Goal: Navigation & Orientation: Find specific page/section

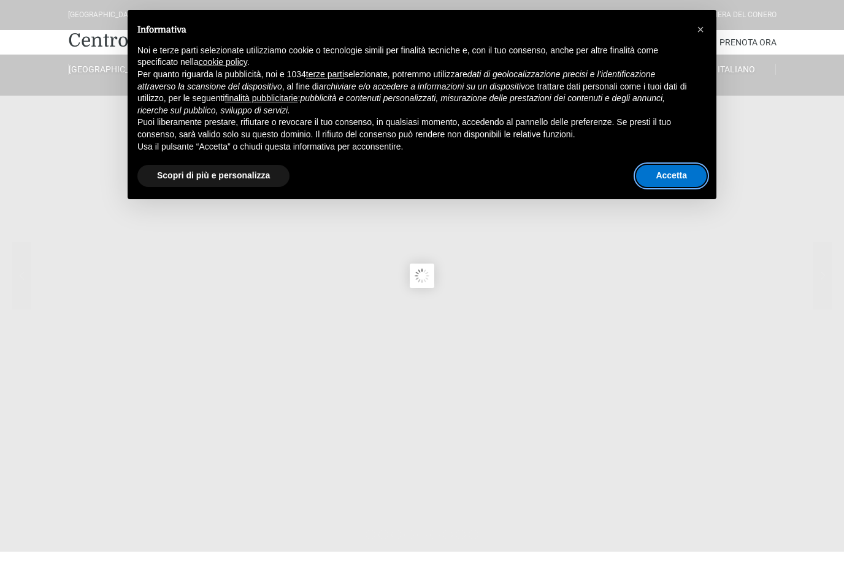
click at [673, 177] on button "Accetta" at bounding box center [671, 176] width 71 height 22
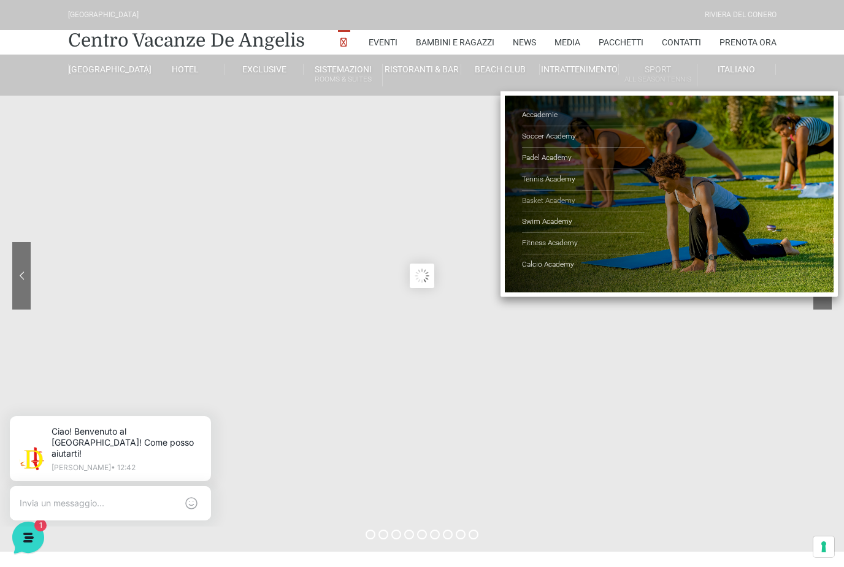
click at [551, 199] on link "Basket Academy" at bounding box center [583, 201] width 123 height 21
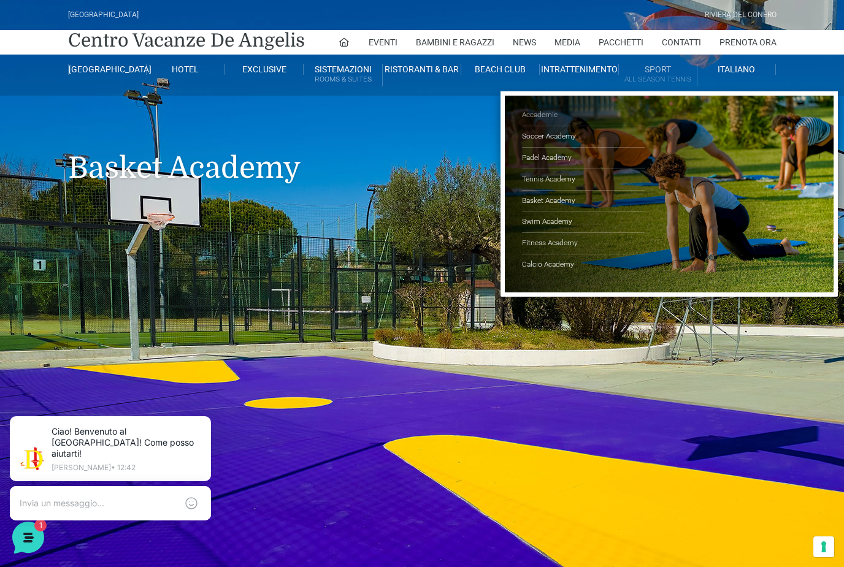
click at [551, 121] on link "Accademie" at bounding box center [583, 115] width 123 height 21
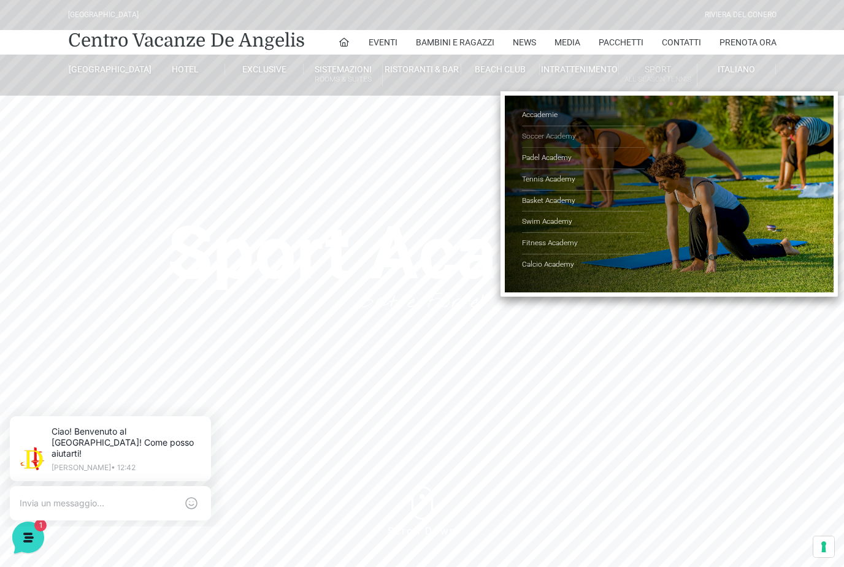
click at [573, 136] on link "Soccer Academy" at bounding box center [583, 136] width 123 height 21
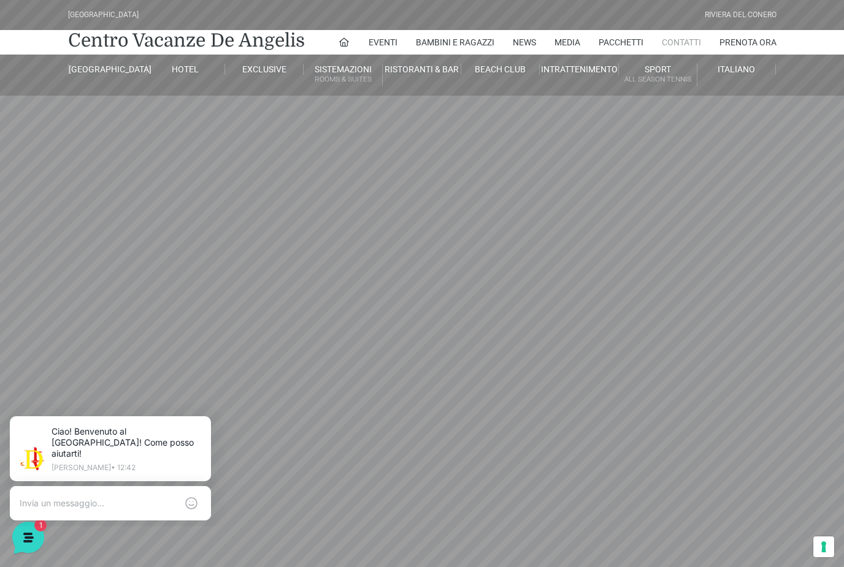
click at [681, 46] on link "Contatti" at bounding box center [681, 42] width 39 height 25
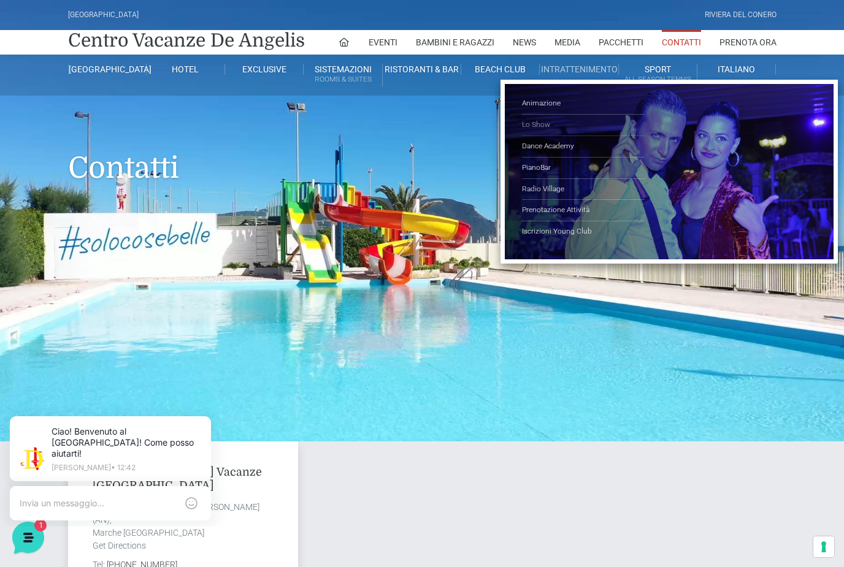
click at [550, 121] on link "Lo Show" at bounding box center [583, 125] width 123 height 21
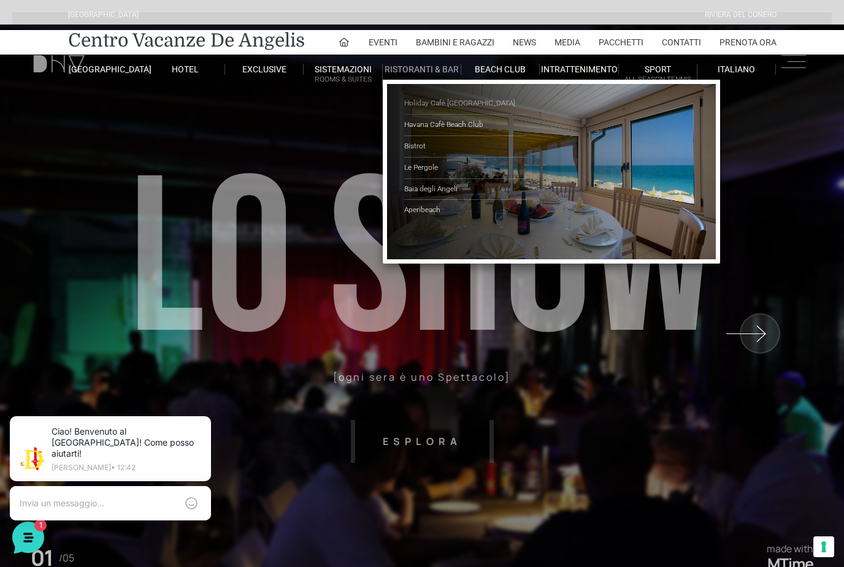
click at [489, 100] on link "Holiday Cafè [GEOGRAPHIC_DATA]" at bounding box center [465, 103] width 123 height 21
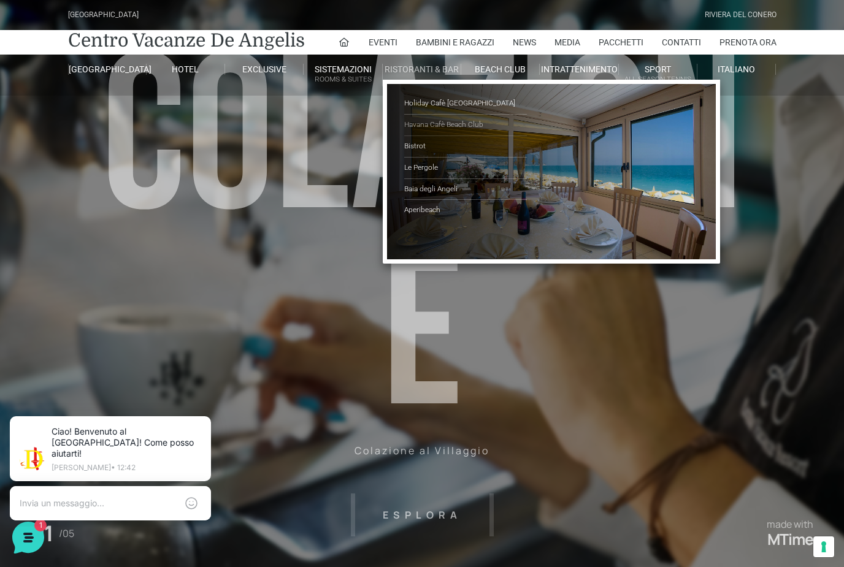
click at [487, 126] on link "Havana Cafè Beach Club" at bounding box center [465, 125] width 123 height 21
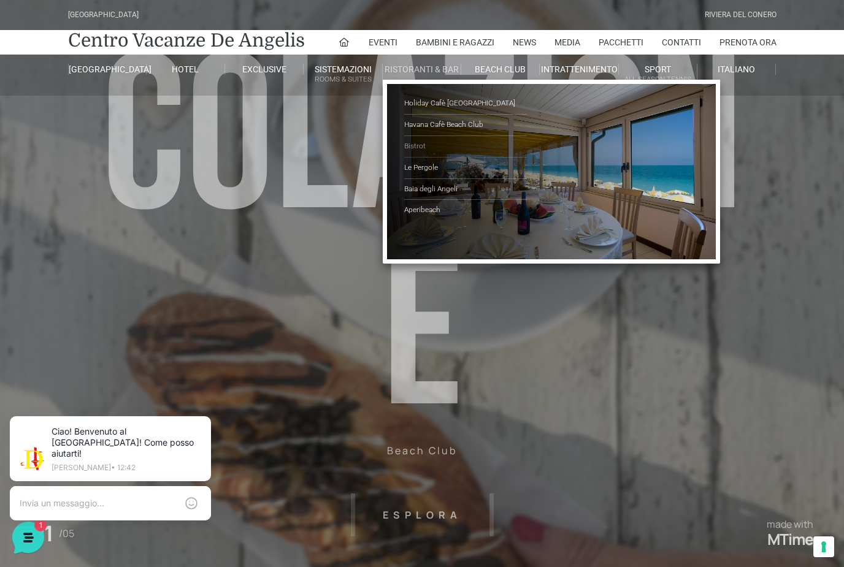
click at [453, 150] on link "Bistrot" at bounding box center [465, 146] width 123 height 21
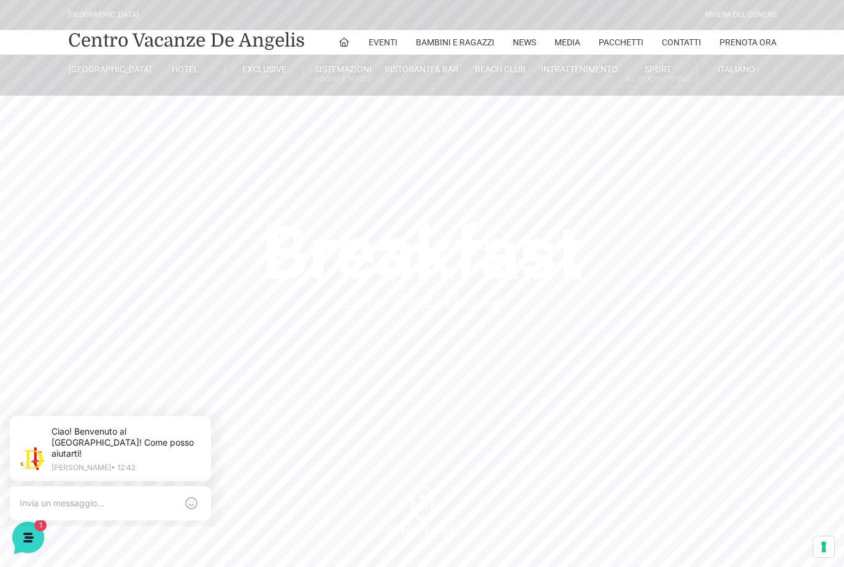
click at [524, 109] on header "Villaggio Hotel Resort Riviera Del Conero Centro Vacanze De Angelis Eventi Miss…" at bounding box center [422, 245] width 844 height 491
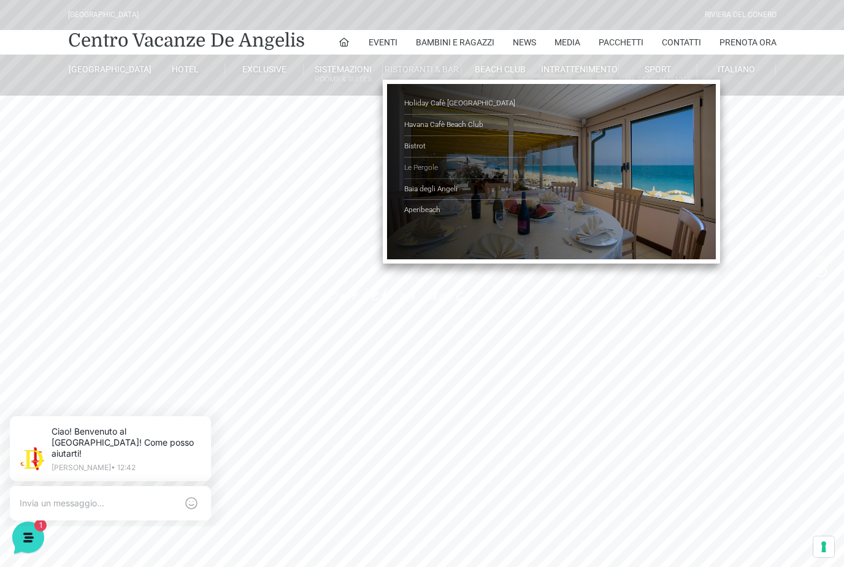
click at [467, 169] on link "Le Pergole" at bounding box center [465, 168] width 123 height 21
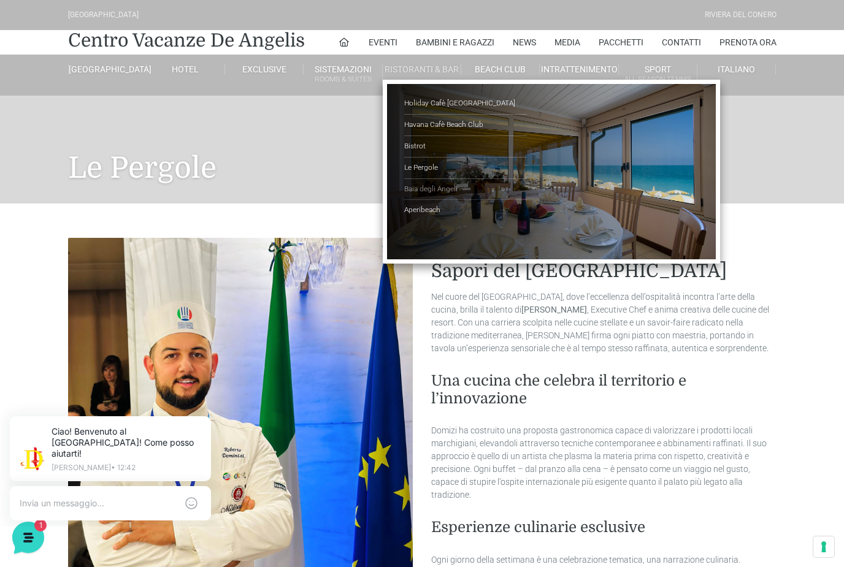
click at [462, 190] on link "Baia degli Angeli" at bounding box center [465, 189] width 123 height 21
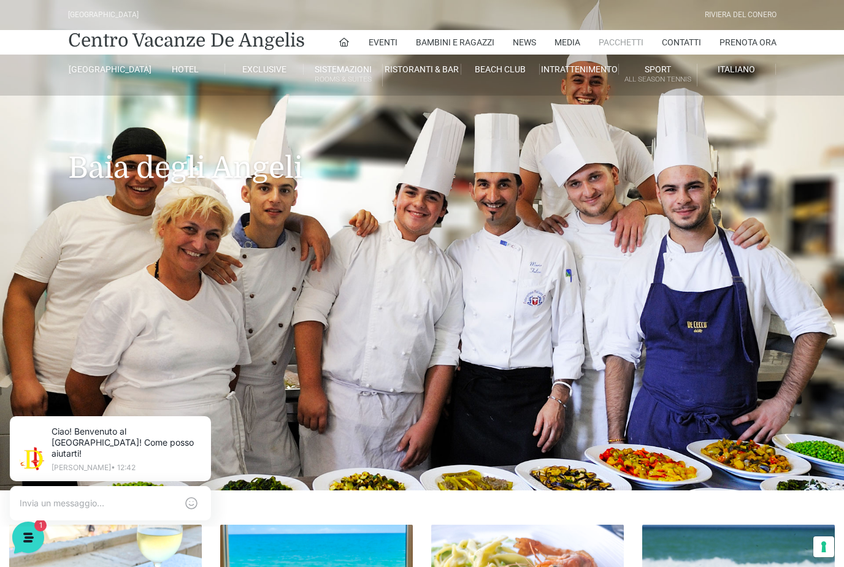
click at [621, 42] on link "Pacchetti" at bounding box center [620, 42] width 45 height 25
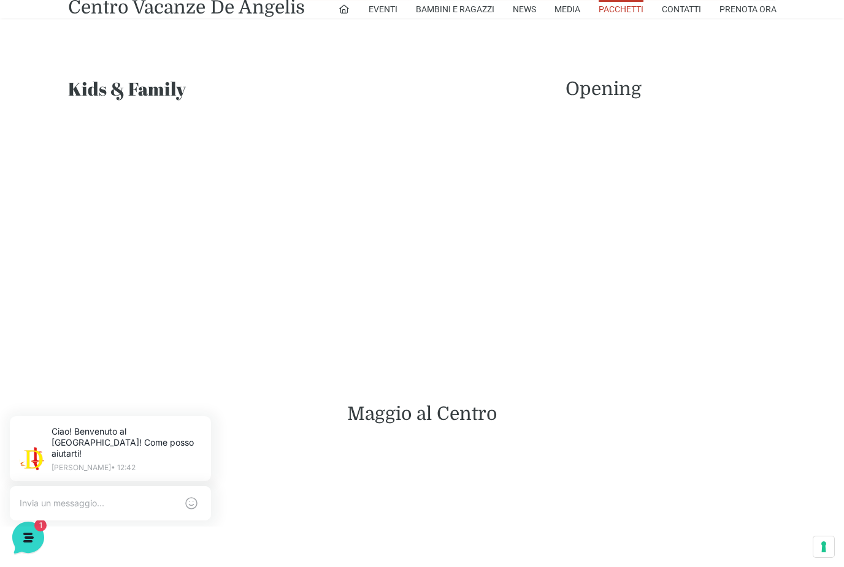
scroll to position [1019, 0]
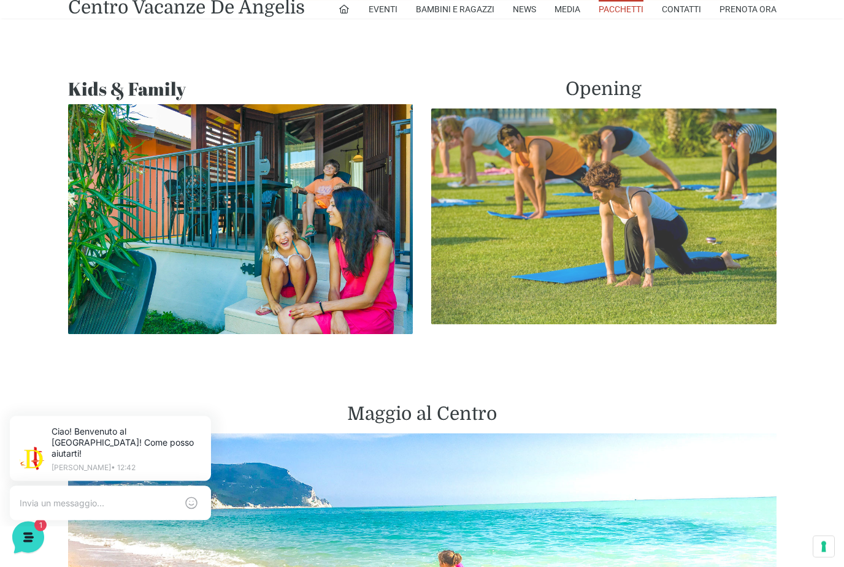
click at [721, 222] on img at bounding box center [603, 217] width 345 height 216
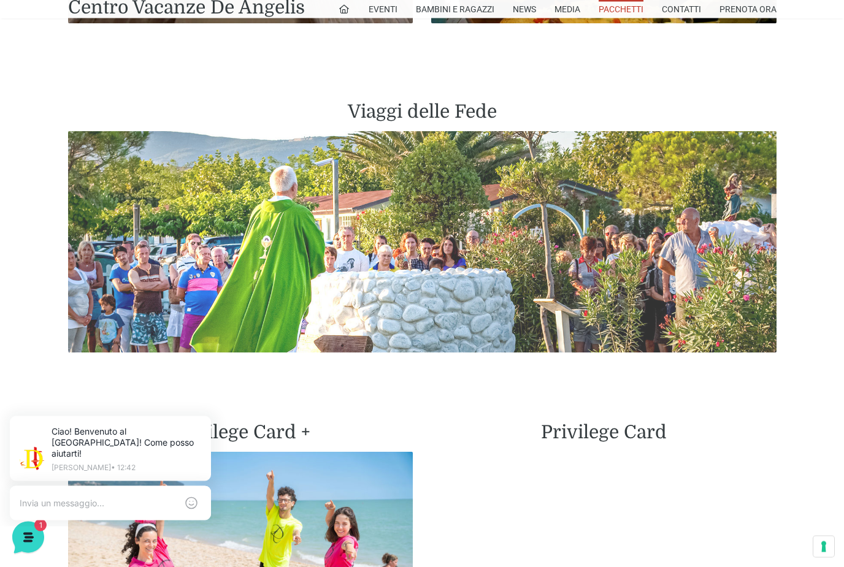
scroll to position [2601, 0]
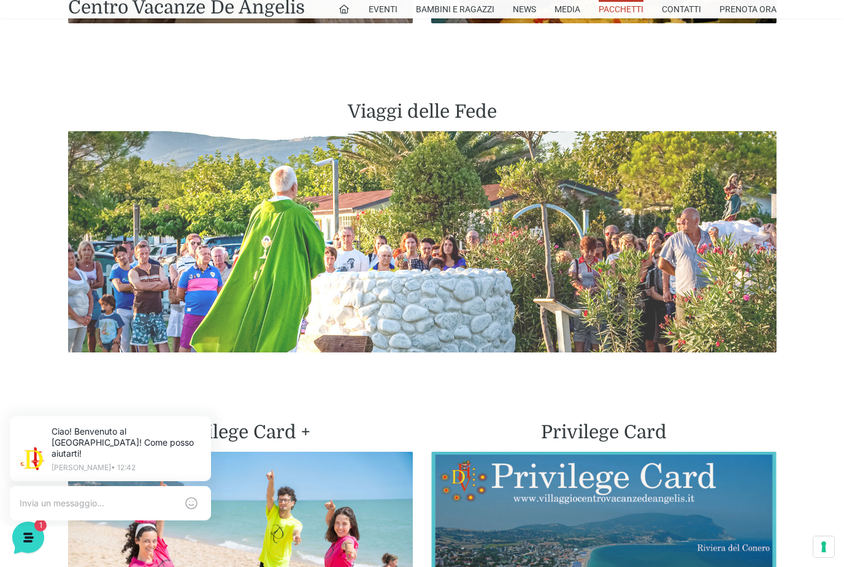
click at [699, 212] on img at bounding box center [422, 241] width 708 height 221
click at [592, 242] on img at bounding box center [422, 241] width 708 height 221
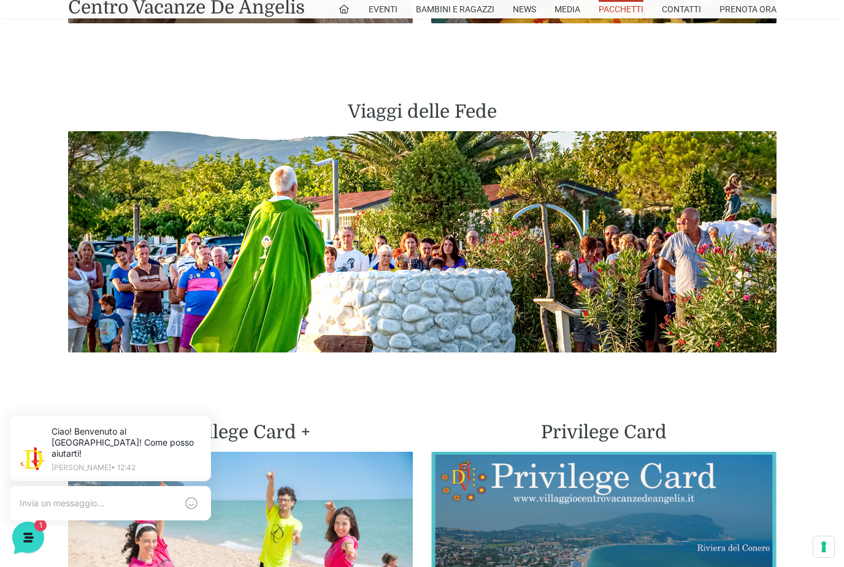
click at [438, 111] on h2 "Viaggi delle Fede" at bounding box center [422, 112] width 708 height 22
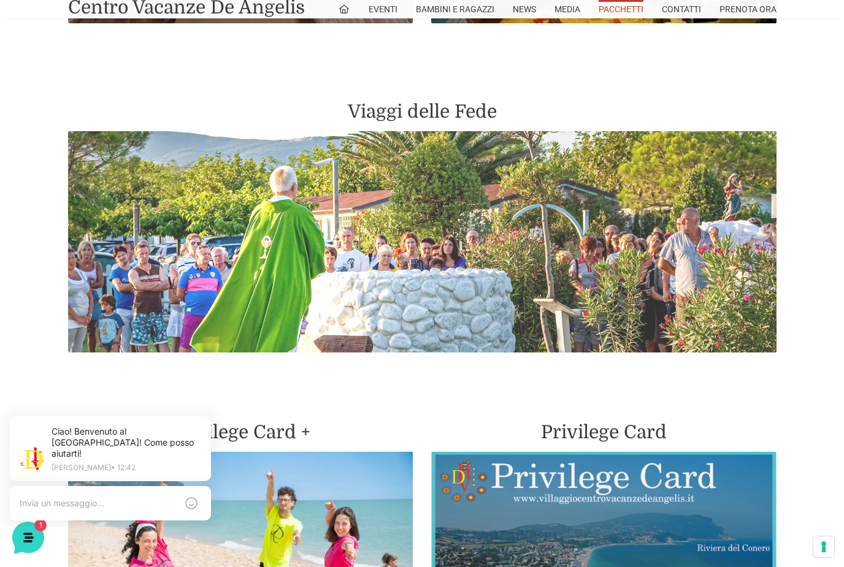
click at [434, 270] on img at bounding box center [422, 241] width 708 height 221
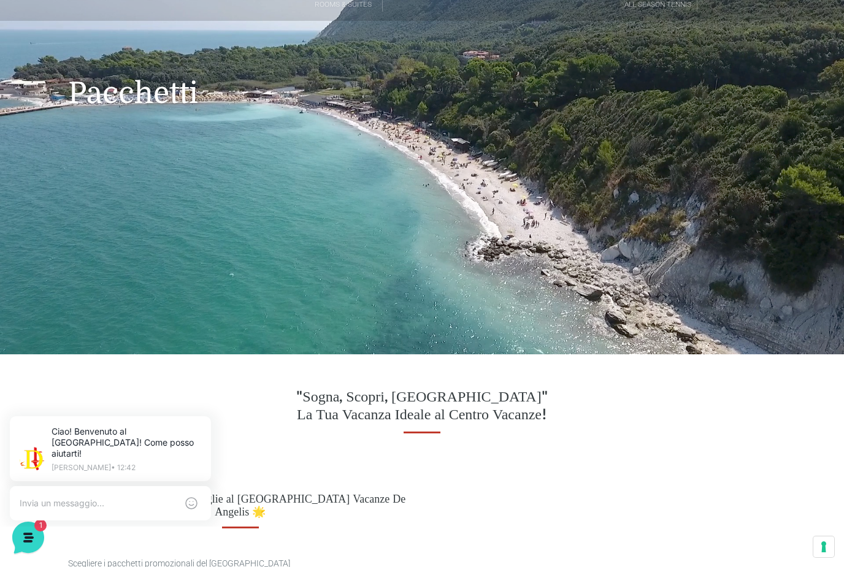
scroll to position [0, 0]
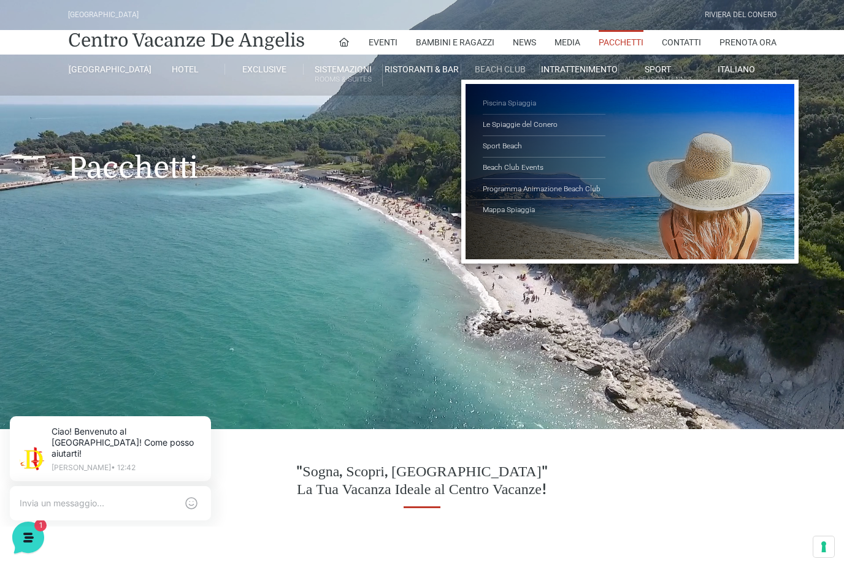
click at [527, 97] on link "Piscina Spiaggia" at bounding box center [544, 103] width 123 height 21
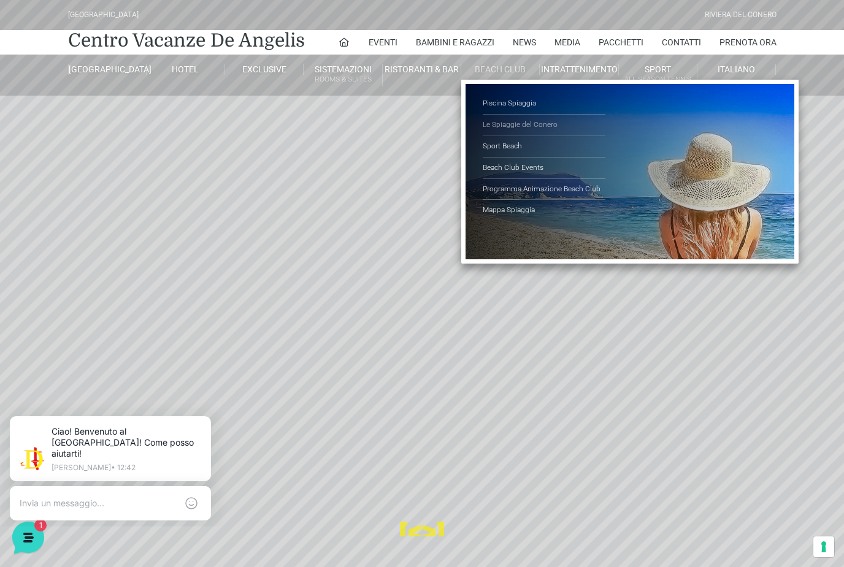
click at [553, 122] on link "Le Spiaggie del Conero" at bounding box center [544, 125] width 123 height 21
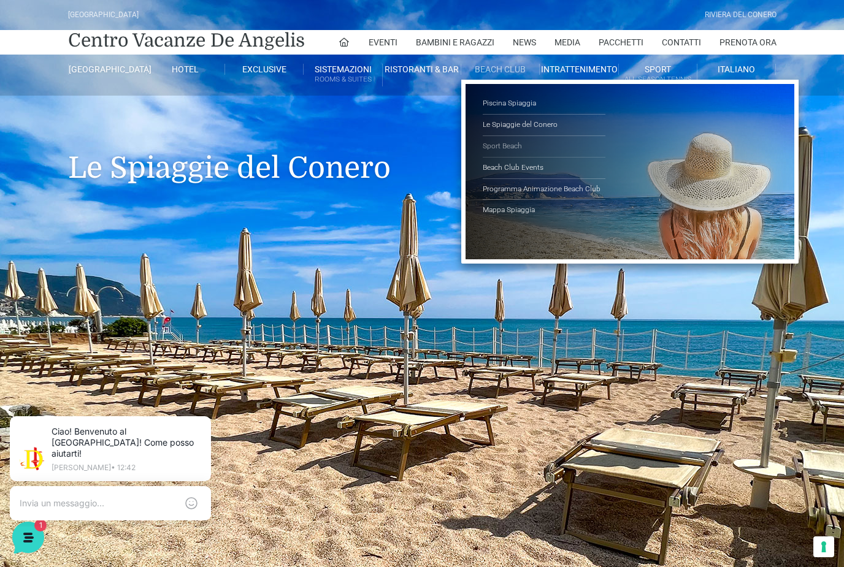
click at [526, 143] on link "Sport Beach" at bounding box center [544, 146] width 123 height 21
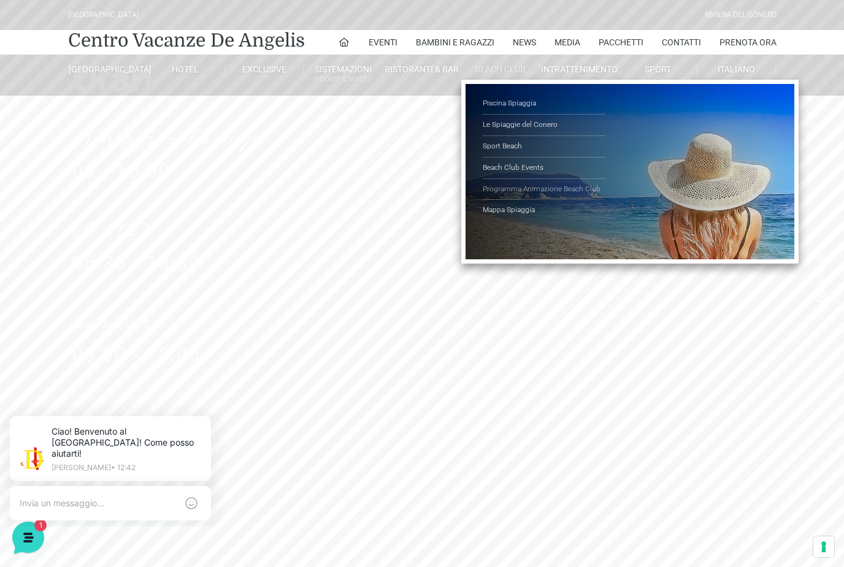
click at [529, 196] on link "Programma Animazione Beach Club" at bounding box center [544, 189] width 123 height 21
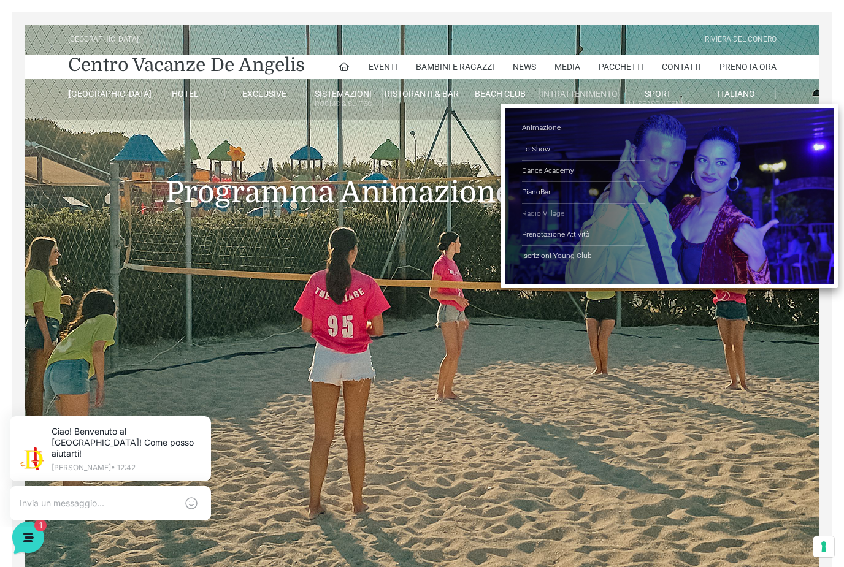
click at [540, 206] on link "Radio Village" at bounding box center [583, 214] width 123 height 21
click at [552, 193] on link "PianoBar" at bounding box center [583, 192] width 123 height 21
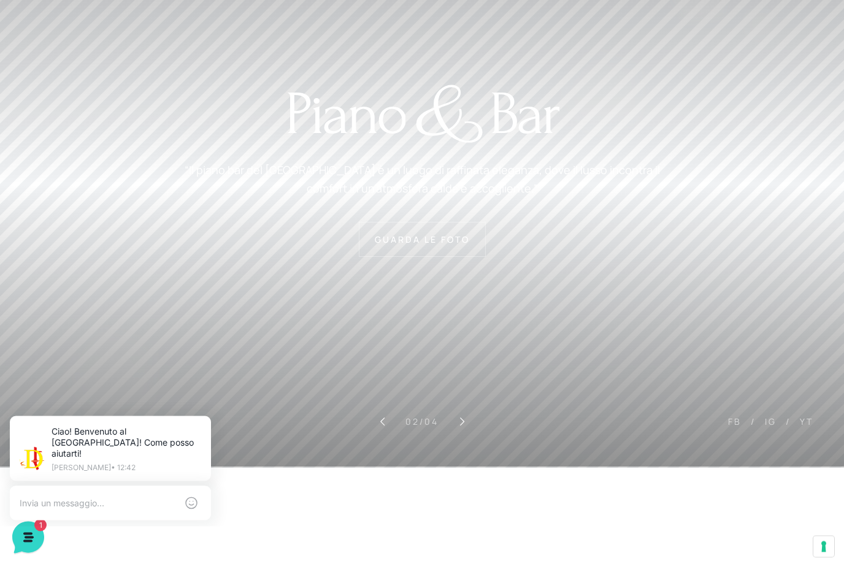
click at [381, 237] on header "Villaggio Hotel Resort Riviera Del Conero Centro Vacanze De Angelis Eventi Miss…" at bounding box center [422, 146] width 844 height 491
click at [394, 241] on header "Villaggio Hotel Resort Riviera Del Conero Centro Vacanze De Angelis Eventi Miss…" at bounding box center [422, 146] width 844 height 491
click at [397, 248] on header "Villaggio Hotel Resort Riviera Del Conero Centro Vacanze De Angelis Eventi Miss…" at bounding box center [422, 146] width 844 height 491
click at [420, 250] on header "Villaggio Hotel Resort Riviera Del Conero Centro Vacanze De Angelis Eventi Miss…" at bounding box center [422, 146] width 844 height 491
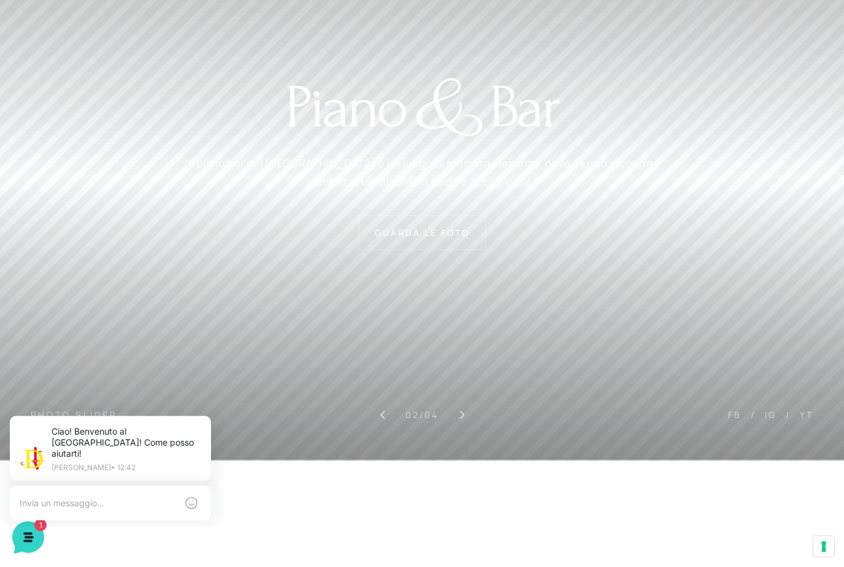
scroll to position [106, 0]
click at [465, 421] on sr7-arrow at bounding box center [461, 415] width 31 height 31
click at [459, 429] on sr7-arrow at bounding box center [461, 415] width 31 height 31
click at [464, 418] on sr7-arrow at bounding box center [461, 415] width 31 height 31
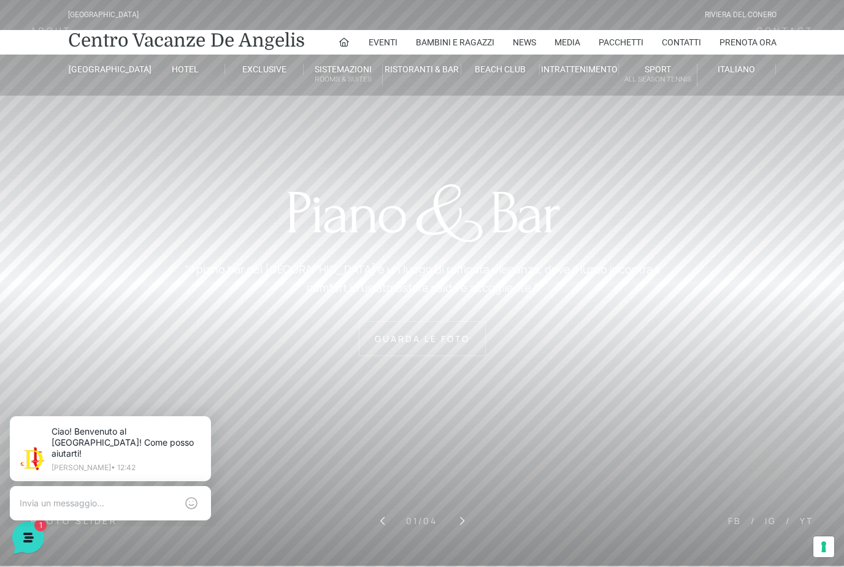
scroll to position [0, 0]
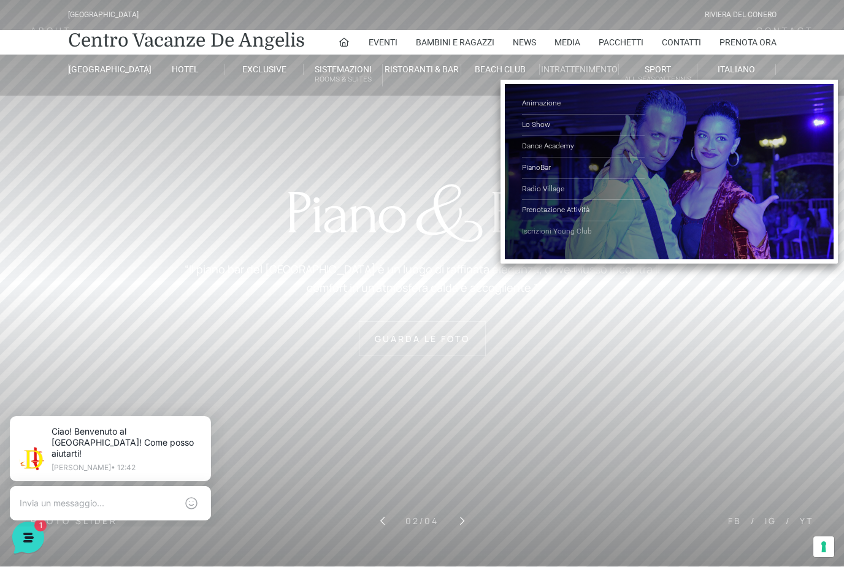
click at [541, 221] on link "Iscrizioni Young Club" at bounding box center [583, 231] width 123 height 21
click at [544, 207] on link "Prenotazione Attività" at bounding box center [583, 210] width 123 height 21
